Goal: Information Seeking & Learning: Check status

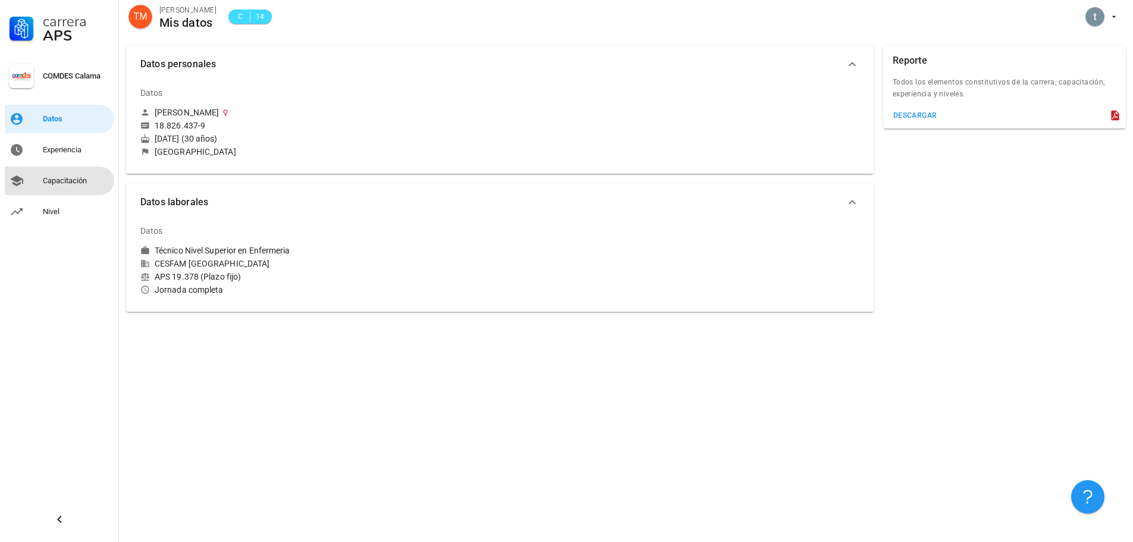
click at [93, 175] on div "Capacitación" at bounding box center [76, 180] width 67 height 19
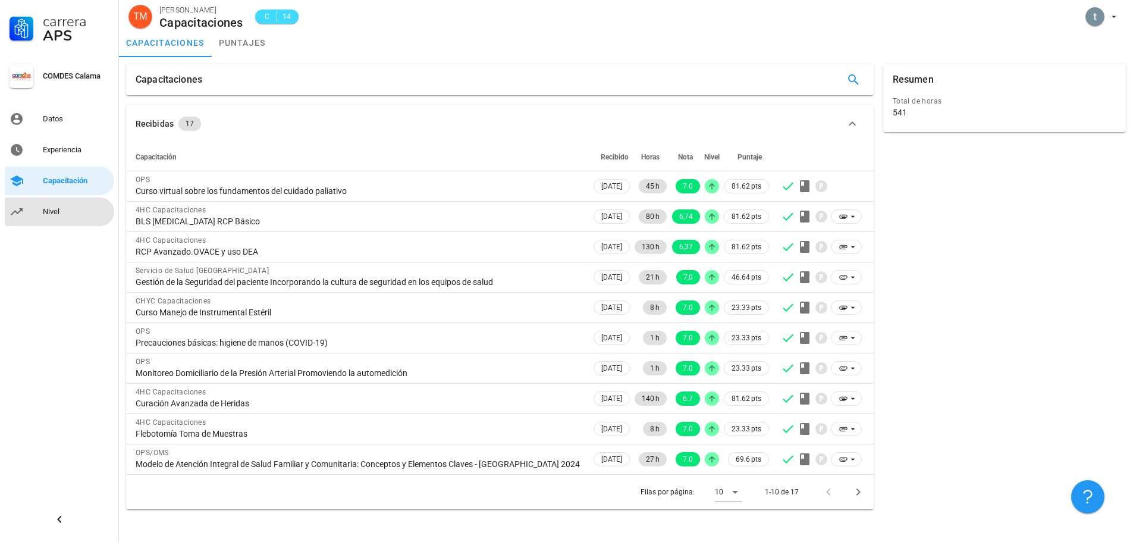
click at [27, 203] on link "Nivel" at bounding box center [59, 212] width 109 height 29
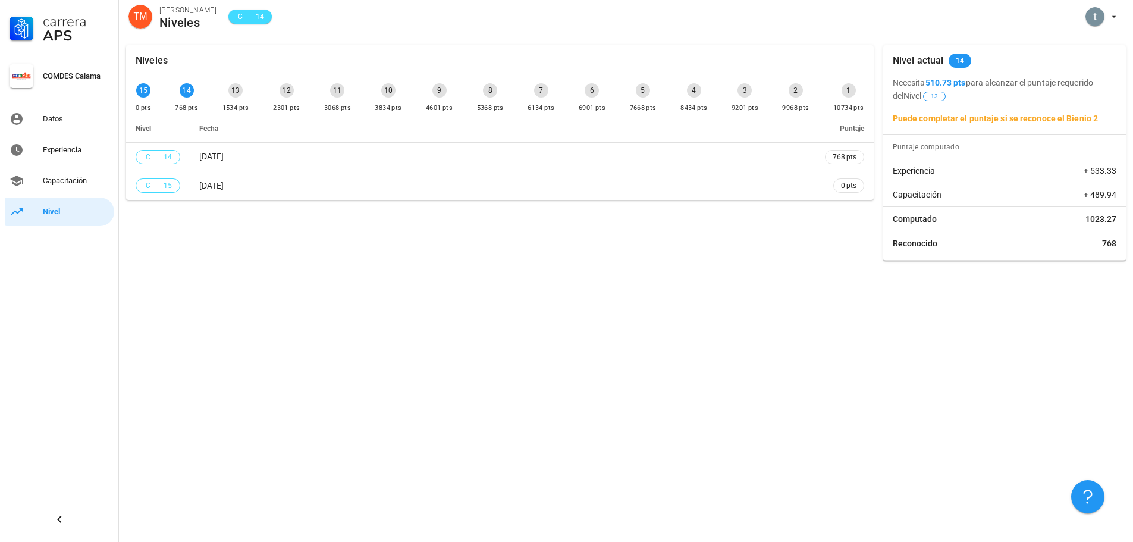
drag, startPoint x: 1096, startPoint y: 115, endPoint x: 905, endPoint y: 110, distance: 191.0
click at [905, 110] on div "Necesita 510.73 pts para alcanzar el puntaje requerido del Nivel 13 Puede compl…" at bounding box center [1004, 100] width 243 height 49
click at [992, 101] on p "Necesita 510.73 pts para alcanzar el puntaje requerido del Nivel 13" at bounding box center [1005, 89] width 224 height 26
